Goal: Task Accomplishment & Management: Manage account settings

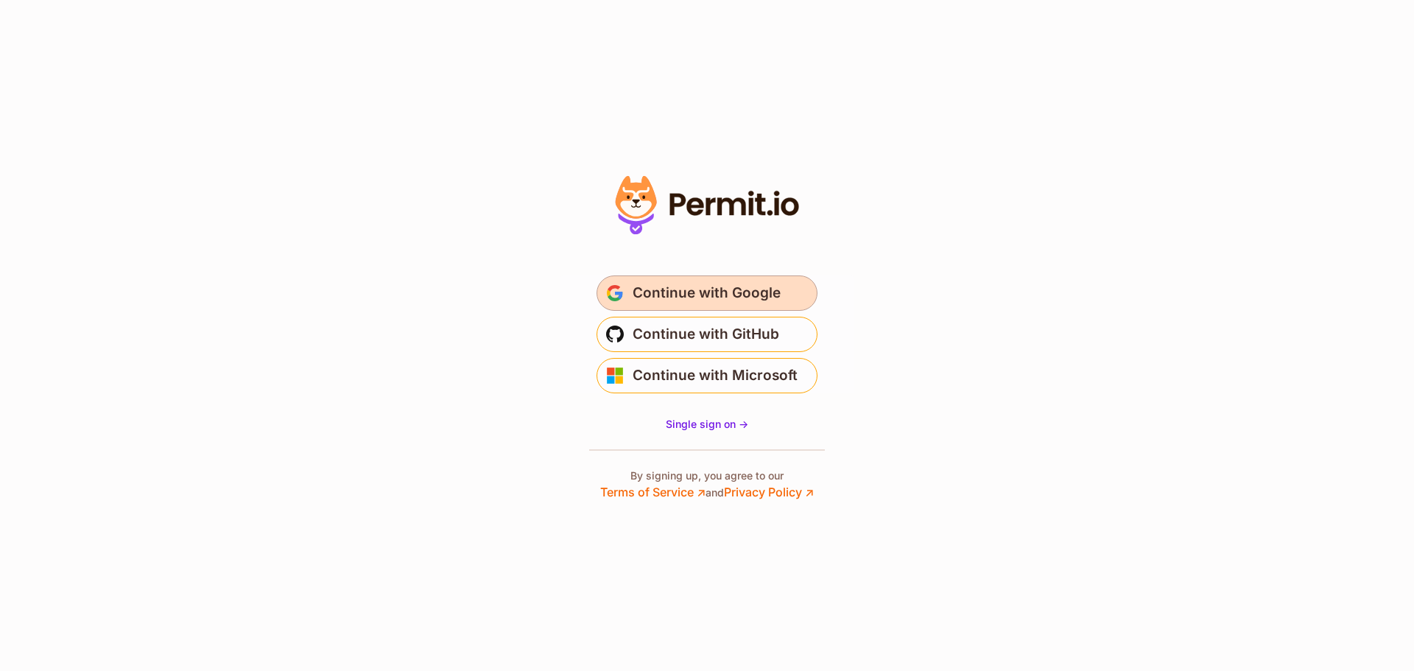
click at [724, 296] on span "Continue with Google" at bounding box center [707, 293] width 148 height 24
click at [703, 425] on span "Single sign on ->" at bounding box center [707, 424] width 82 height 13
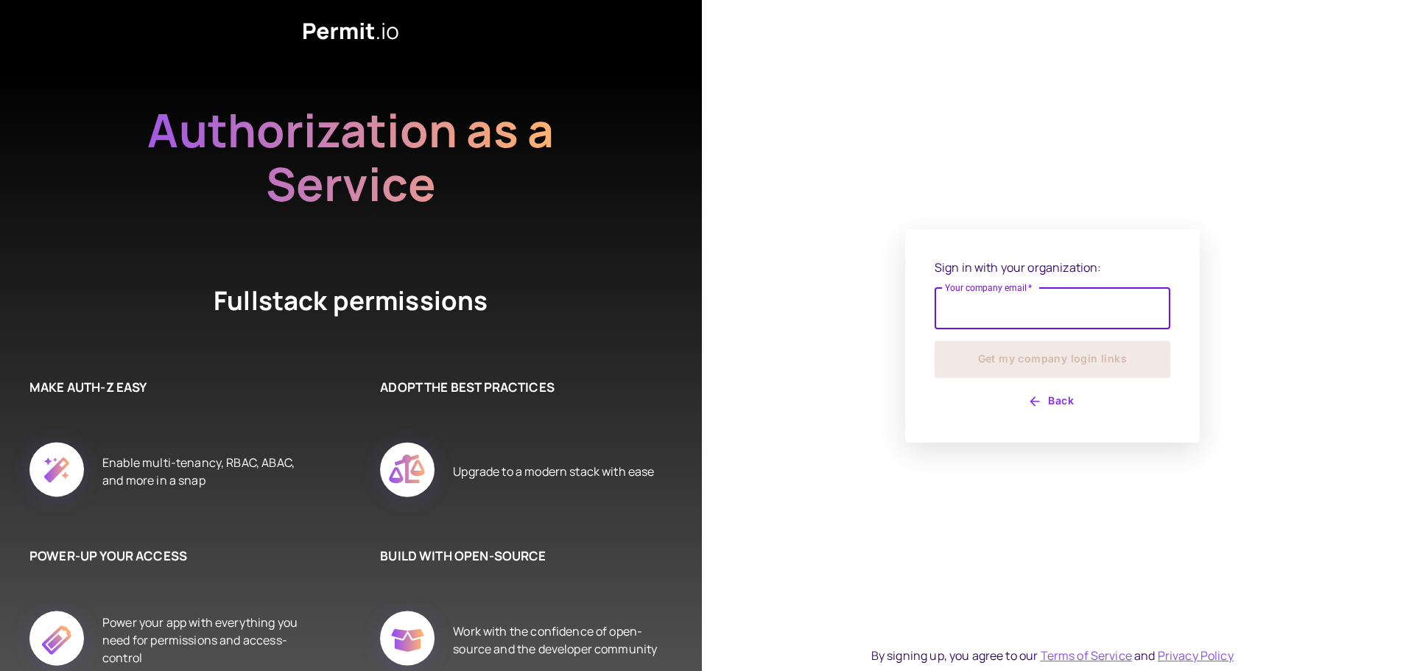
click at [1051, 311] on input "Your company email   *" at bounding box center [1052, 308] width 236 height 41
type input "**********"
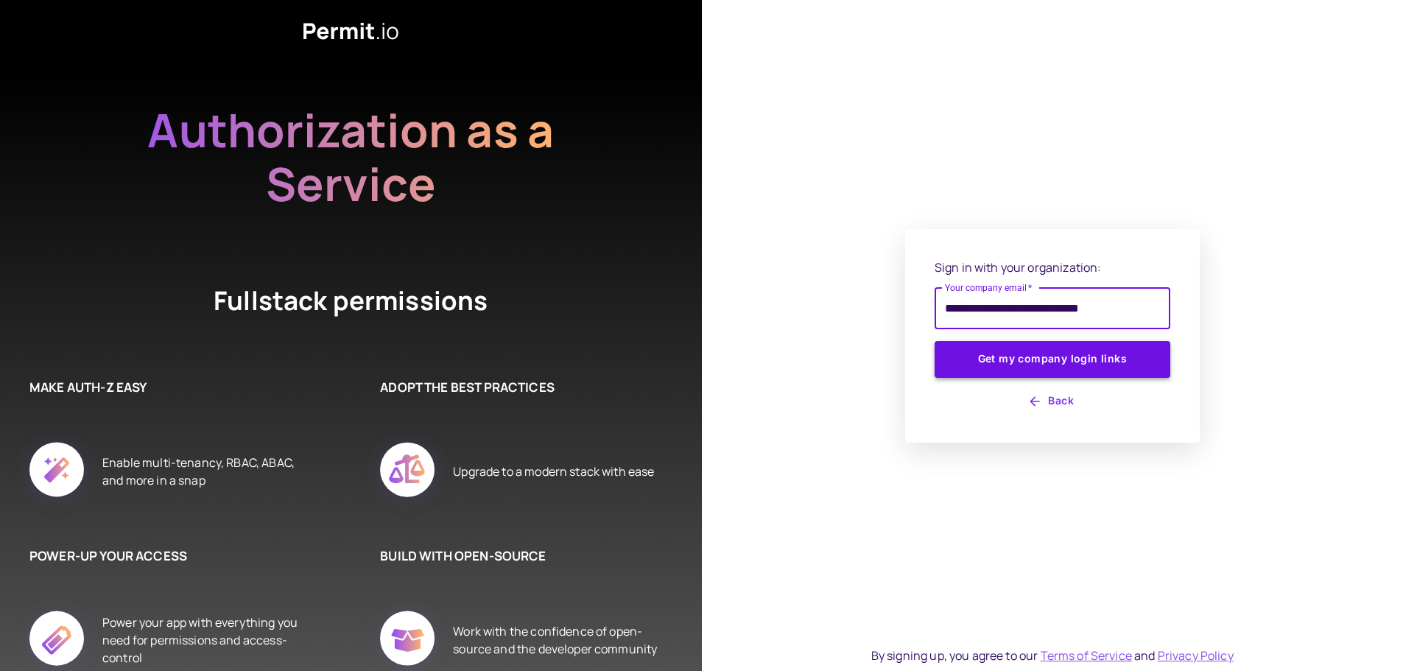
click at [1033, 370] on button "Get my company login links" at bounding box center [1052, 359] width 236 height 37
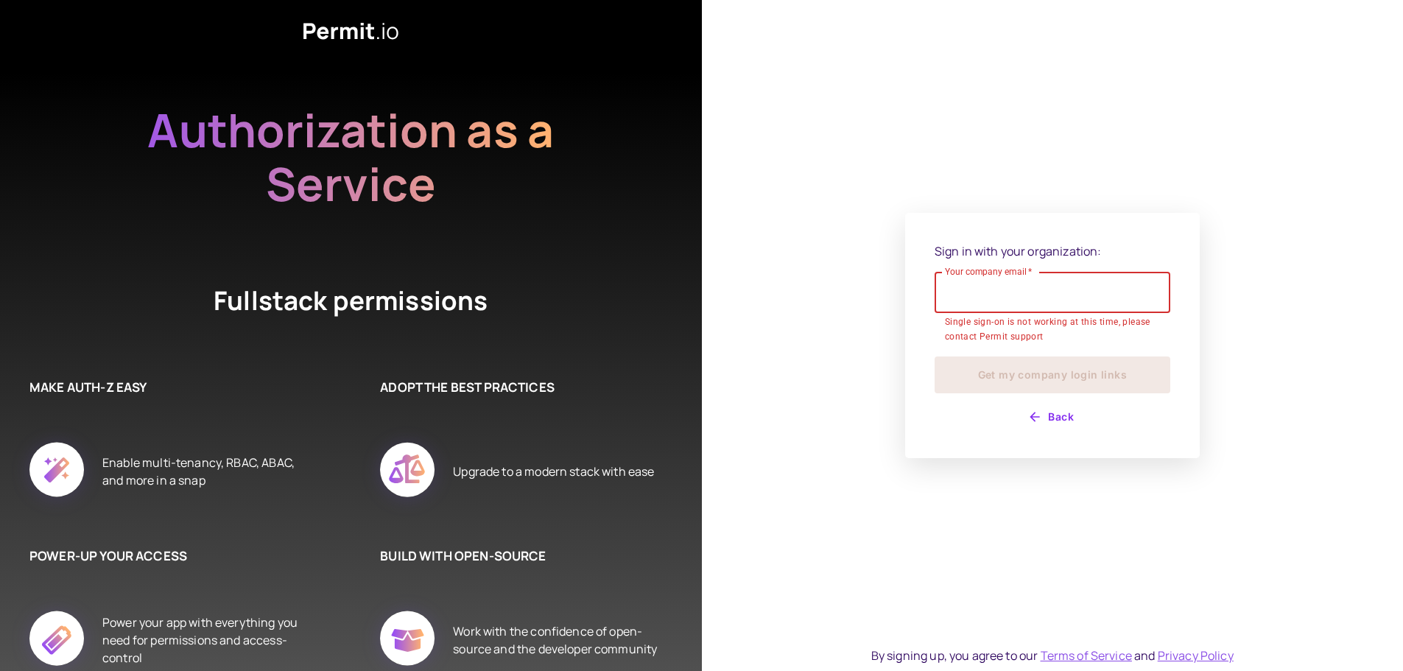
click at [1054, 412] on button "Back" at bounding box center [1052, 417] width 236 height 24
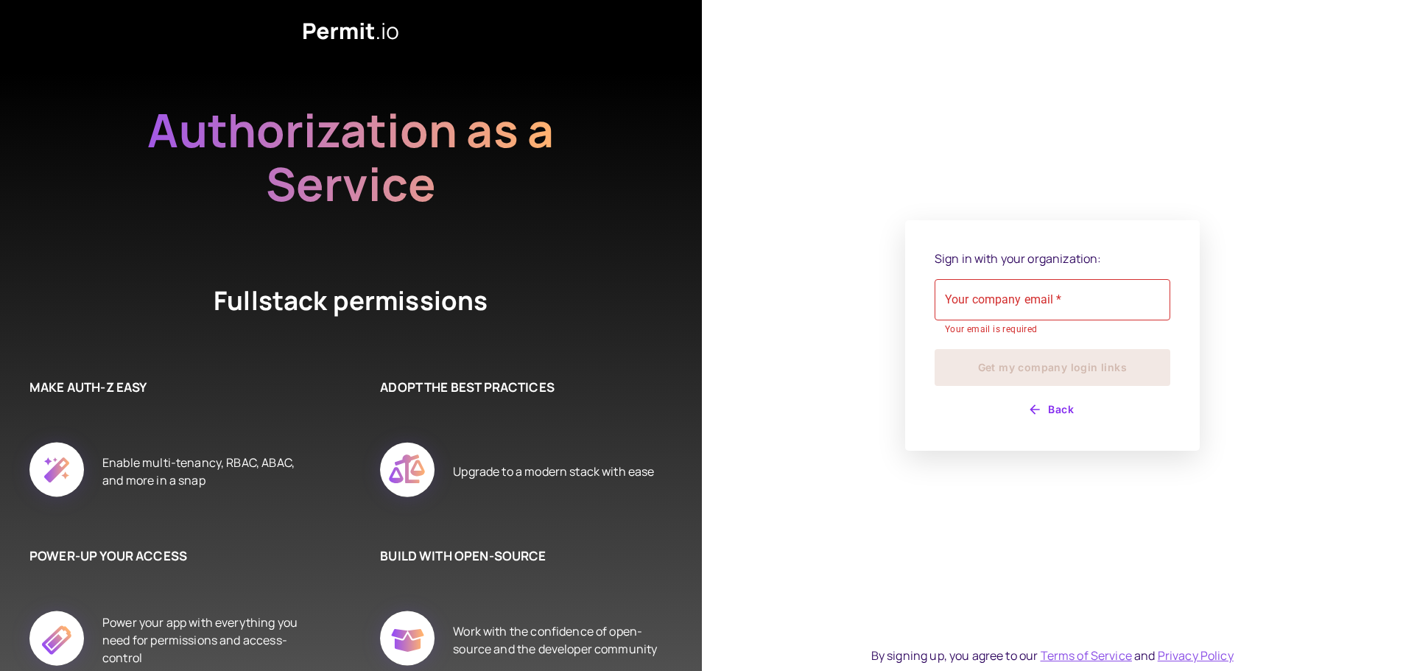
click at [1050, 396] on div "Sign in with your organization: Your company email   * Your company email   * Y…" at bounding box center [1052, 336] width 236 height 172
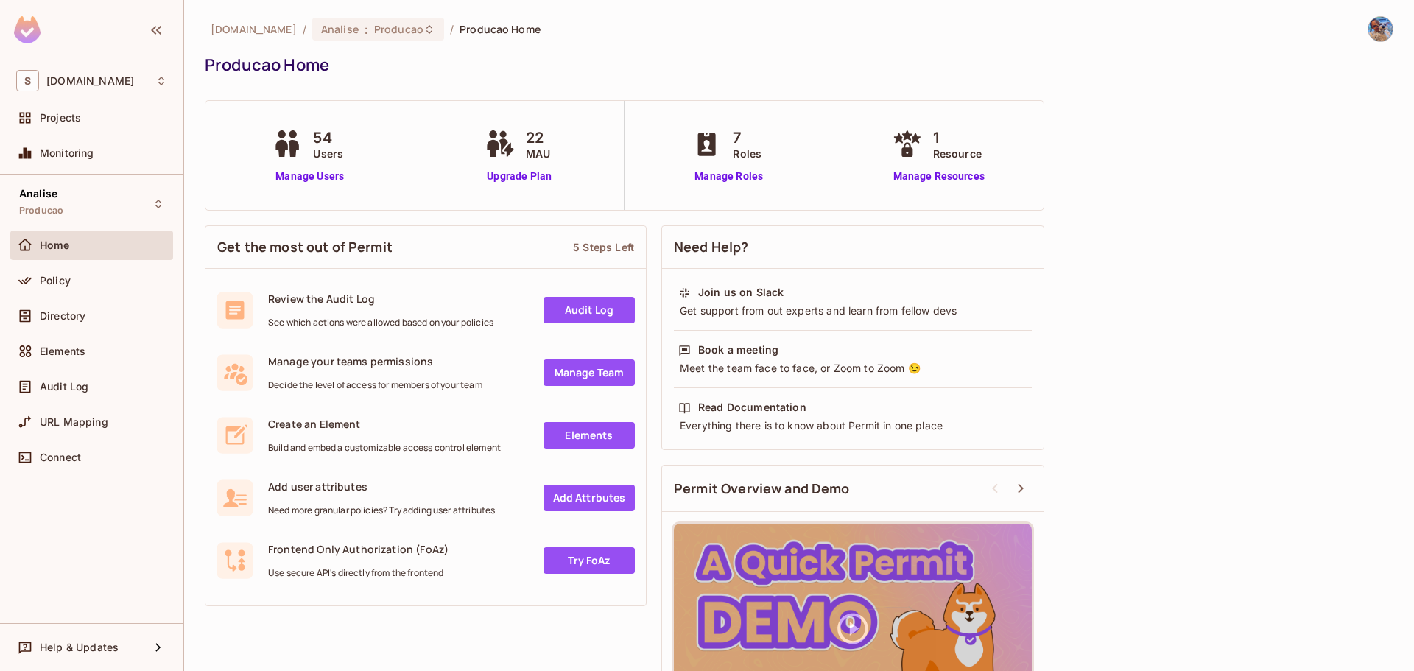
click at [319, 154] on span "Users" at bounding box center [328, 153] width 30 height 15
click at [320, 175] on link "Manage Users" at bounding box center [310, 176] width 82 height 15
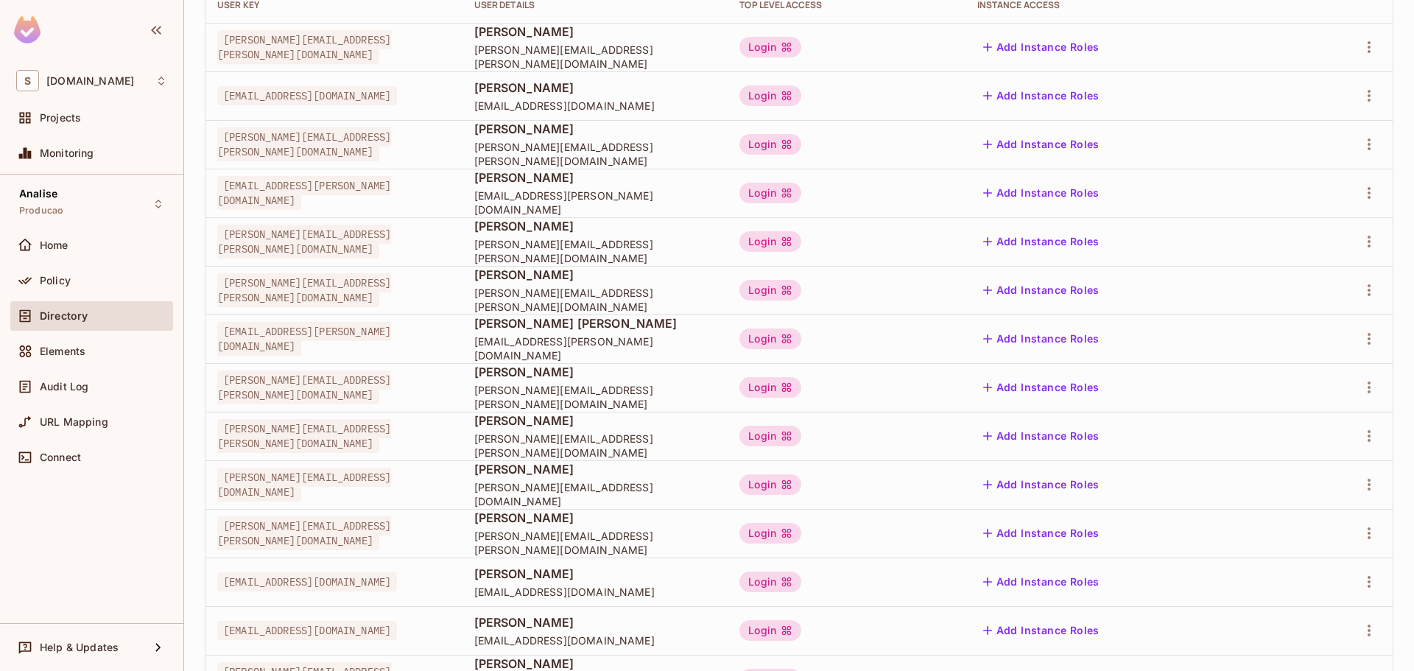
scroll to position [221, 0]
